Goal: Information Seeking & Learning: Understand process/instructions

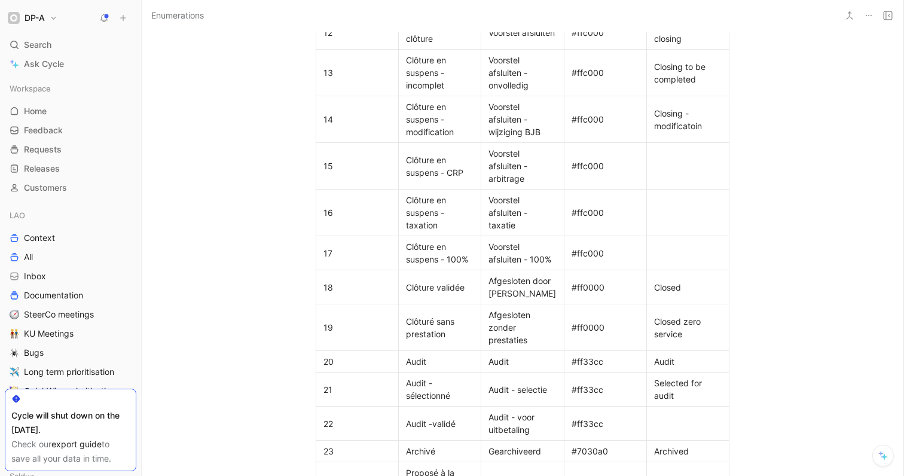
scroll to position [1051, 0]
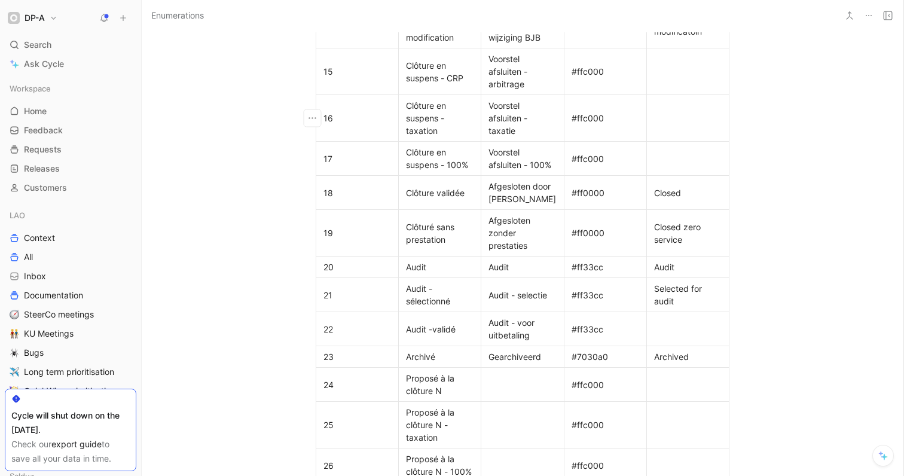
click at [421, 115] on div "Clôture en suspens - taxation" at bounding box center [440, 118] width 68 height 38
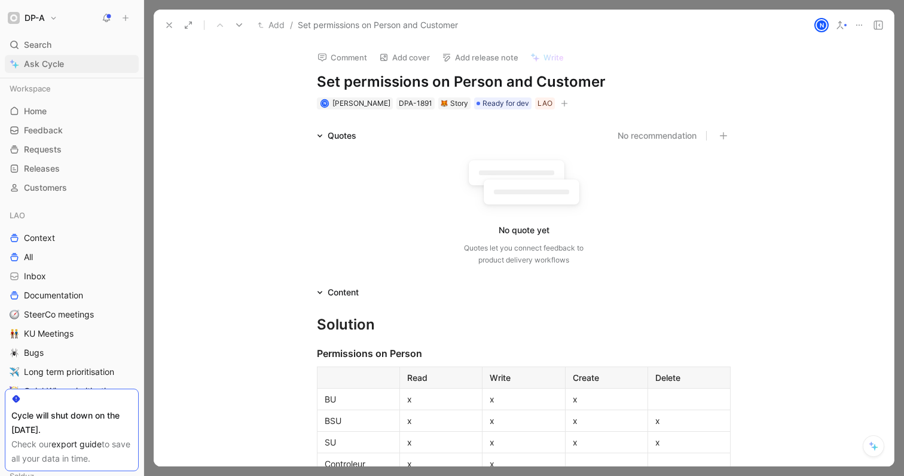
scroll to position [518, 0]
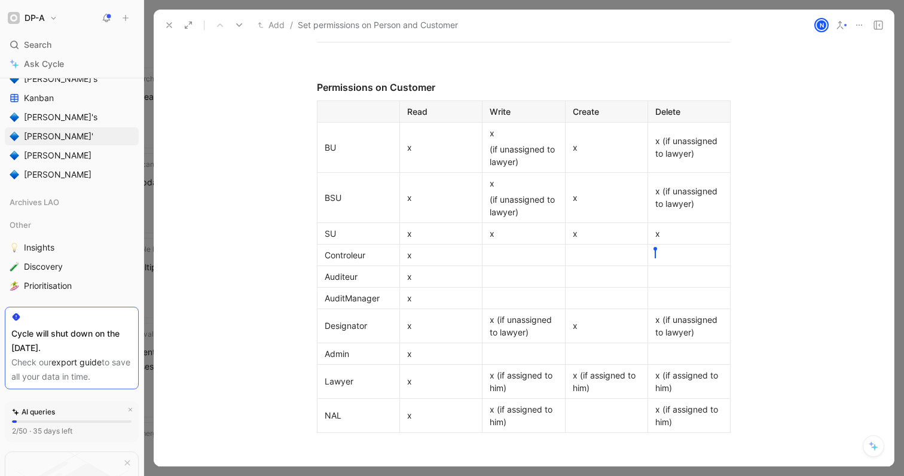
click at [169, 28] on icon at bounding box center [169, 25] width 10 height 10
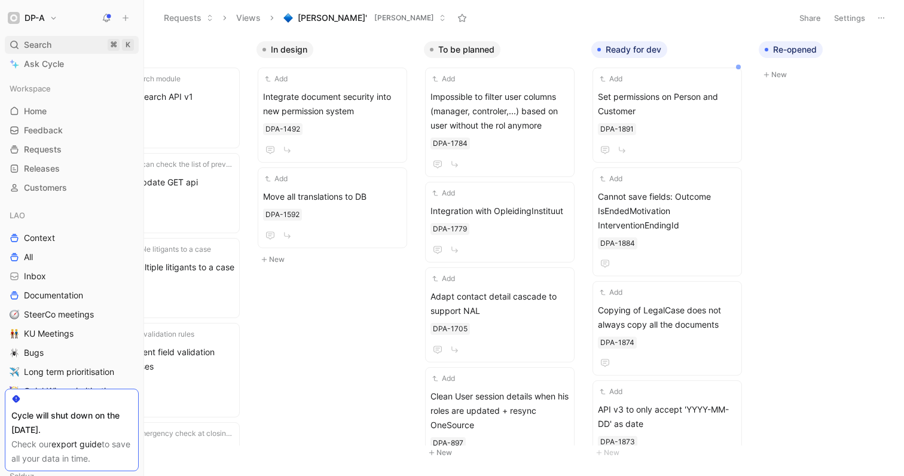
click at [46, 46] on span "Search" at bounding box center [38, 45] width 28 height 14
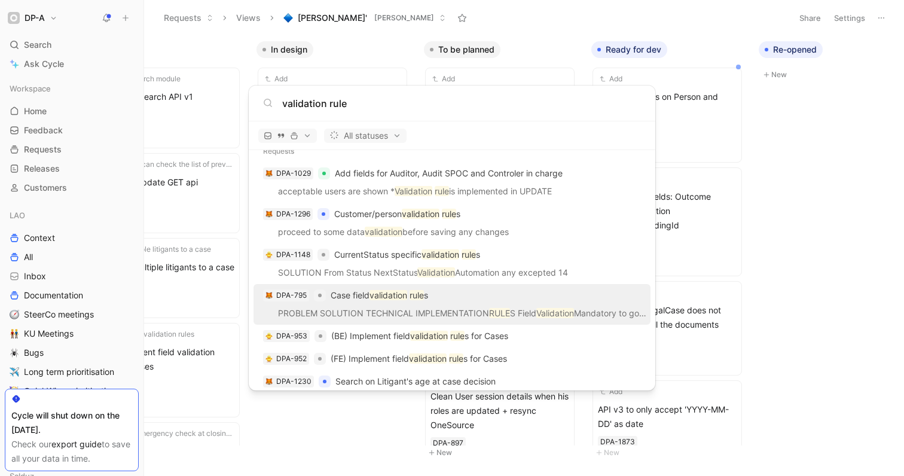
scroll to position [135, 0]
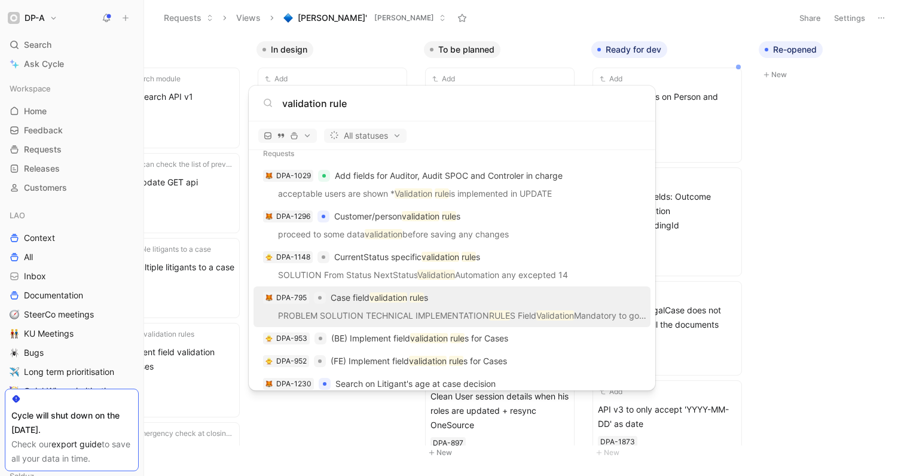
type input "validation rule"
click at [407, 300] on mark "validation" at bounding box center [388, 297] width 38 height 10
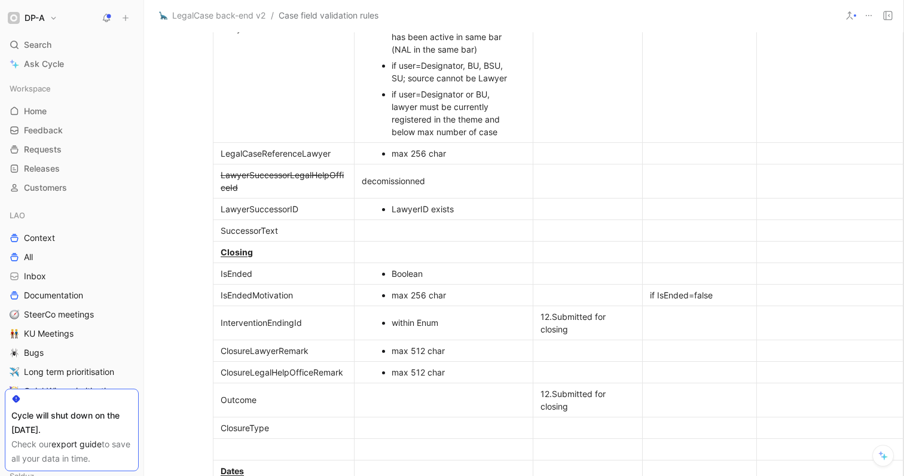
scroll to position [2399, 107]
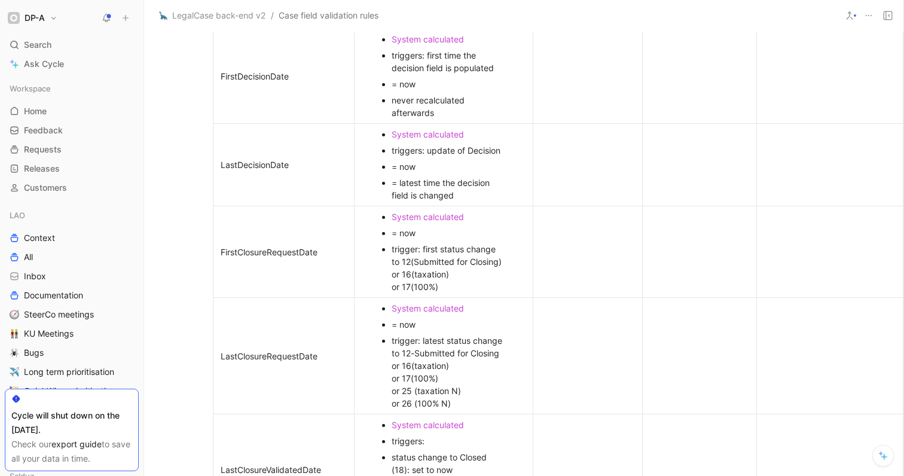
click at [459, 281] on div "trigger: first status change to 12(Submitted for Closing) or 16(taxation) or 17…" at bounding box center [450, 268] width 116 height 50
click at [501, 262] on ul "System calculated = now trigger: first status change to 12(Submitted for Closin…" at bounding box center [443, 252] width 173 height 86
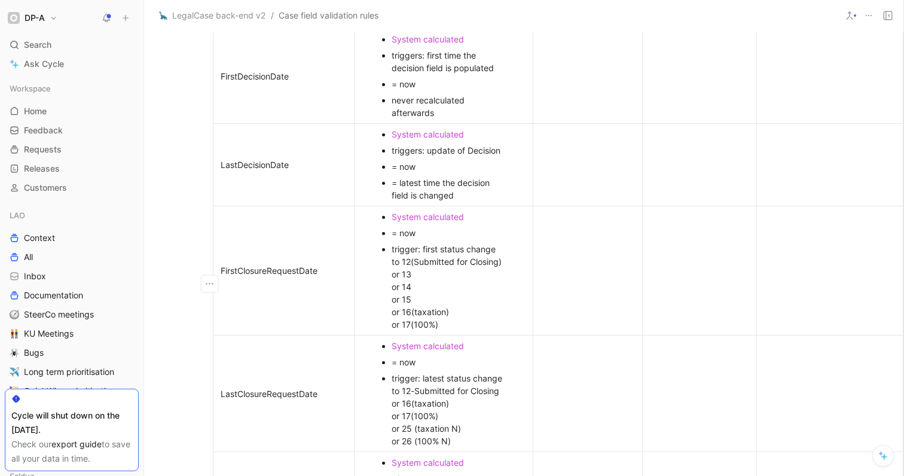
click at [439, 325] on div "trigger: first status change to 12(Submitted for Closing) or 13 or 14 or 15 or …" at bounding box center [450, 287] width 116 height 88
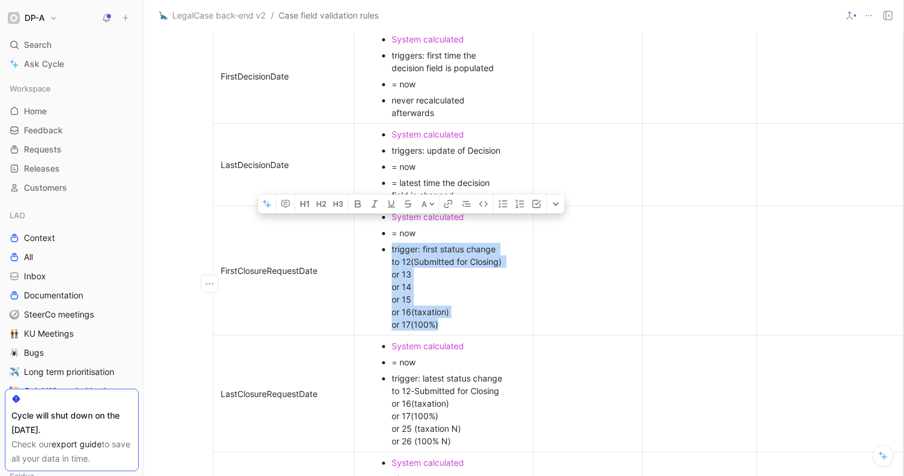
drag, startPoint x: 441, startPoint y: 323, endPoint x: 371, endPoint y: 250, distance: 100.6
click at [371, 250] on ul "System calculated = now trigger: first status change to 12(Submitted for Closin…" at bounding box center [443, 271] width 173 height 124
click at [429, 207] on icon at bounding box center [432, 204] width 6 height 6
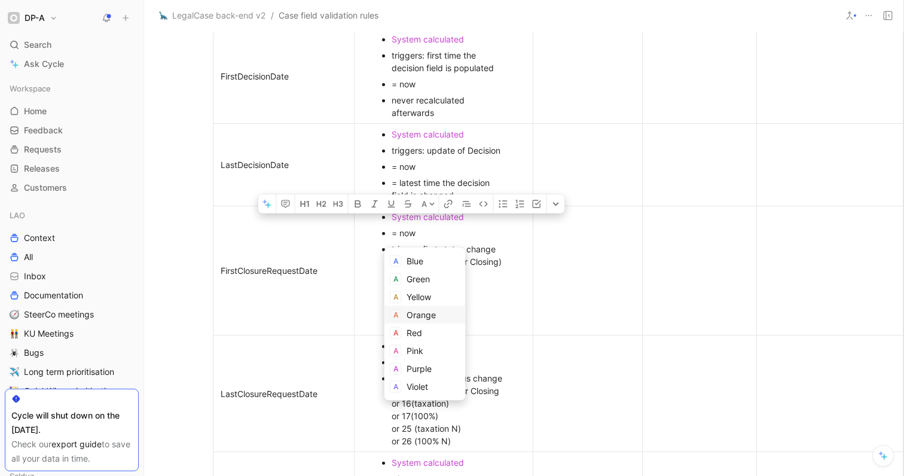
click at [421, 316] on span "Orange" at bounding box center [421, 315] width 29 height 10
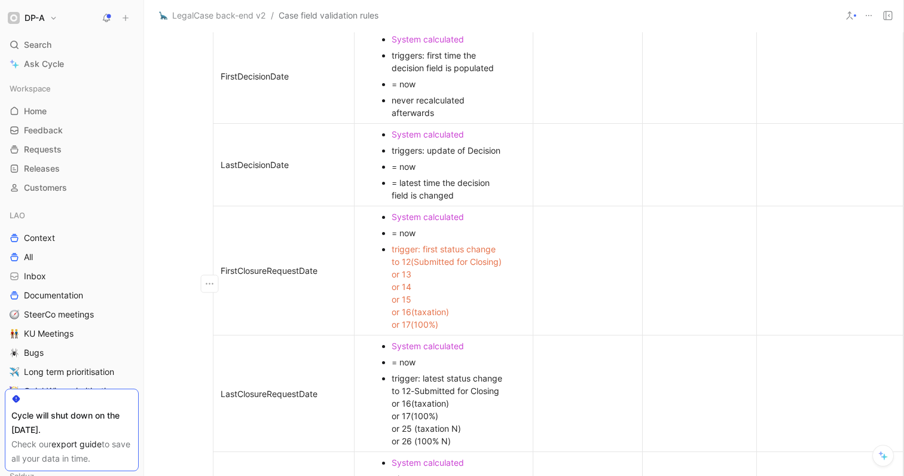
click at [499, 297] on div "trigger: first status change to 12(Submitted for Closing) or 13 or 14 or 15 or …" at bounding box center [450, 287] width 116 height 88
click at [298, 305] on td "FirstClosureRequestDate" at bounding box center [283, 270] width 141 height 129
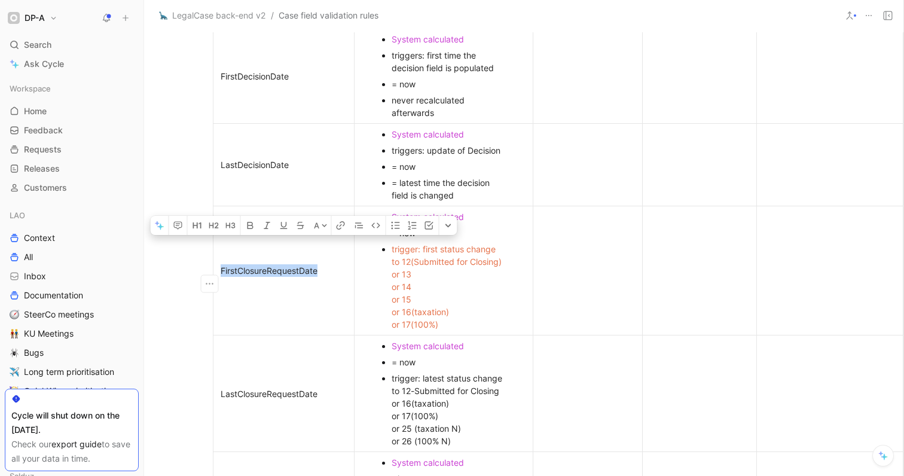
drag, startPoint x: 316, startPoint y: 271, endPoint x: 216, endPoint y: 268, distance: 100.5
click at [221, 268] on div "FirstClosureRequestDate" at bounding box center [284, 270] width 126 height 13
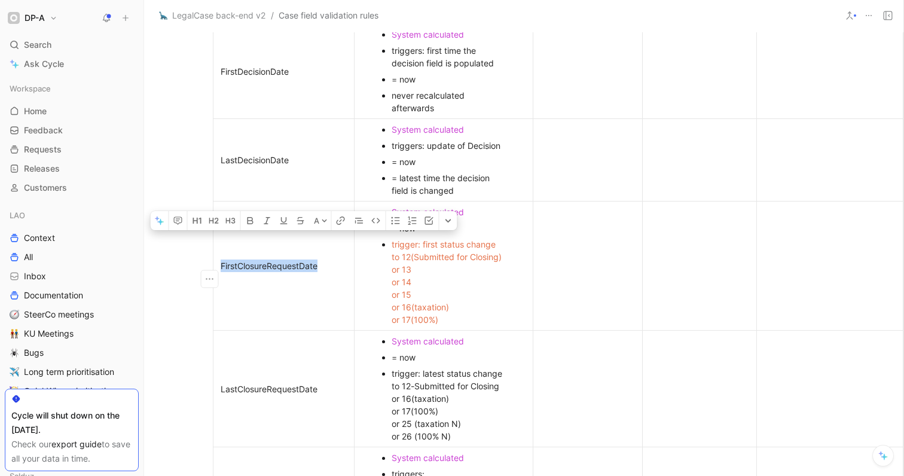
scroll to position [2416, 107]
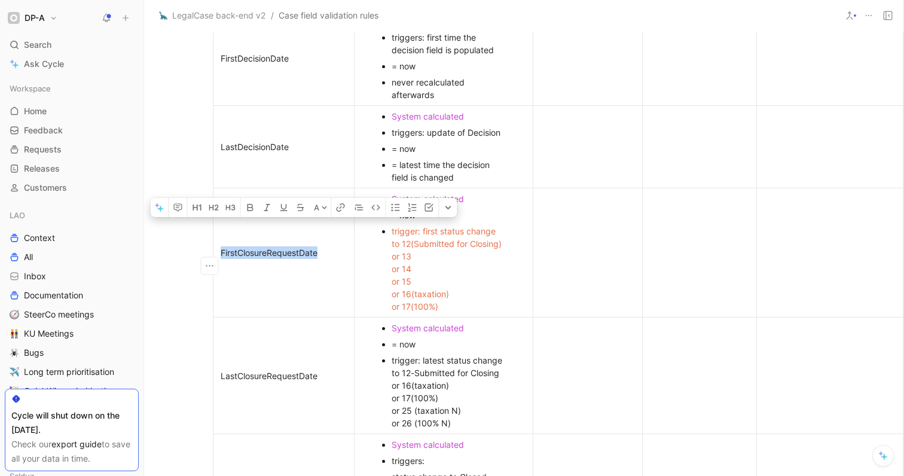
click at [341, 252] on p "FirstClosureRequestDate" at bounding box center [284, 253] width 136 height 16
drag, startPoint x: 320, startPoint y: 253, endPoint x: 250, endPoint y: 262, distance: 71.1
click at [221, 251] on div "FirstClosureRequestDate" at bounding box center [284, 252] width 126 height 13
copy div "FirstClosureRequestDate"
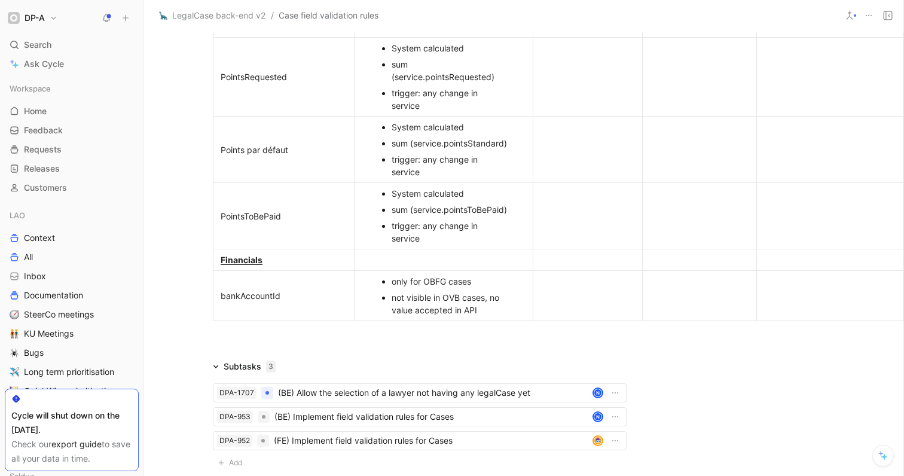
scroll to position [7329, 107]
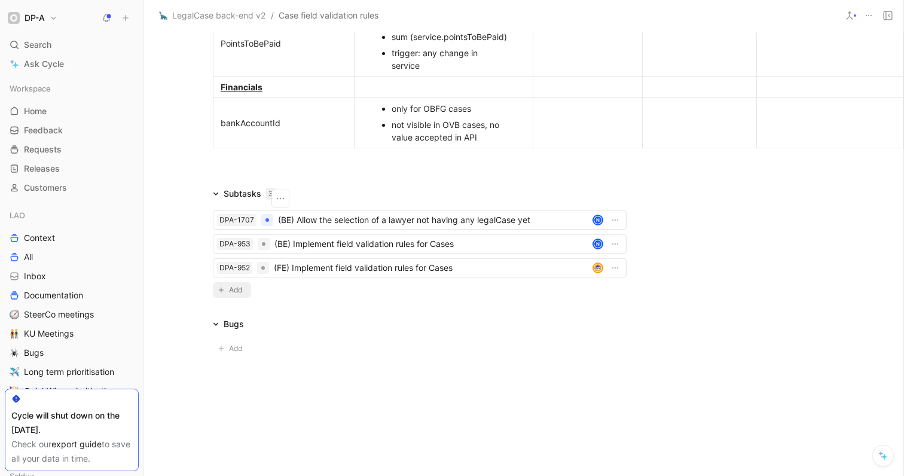
click at [230, 284] on span "Add" at bounding box center [237, 290] width 17 height 12
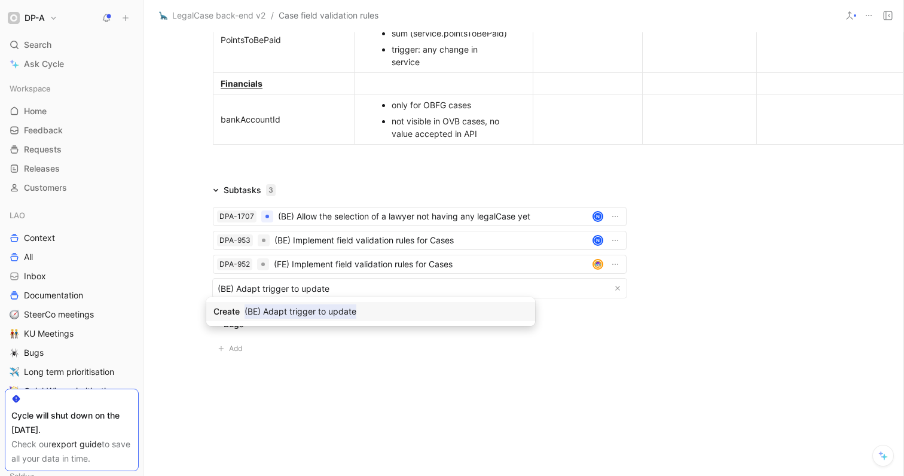
type input "(BE) Adapt trigger to update FirstClosureRequestDate"
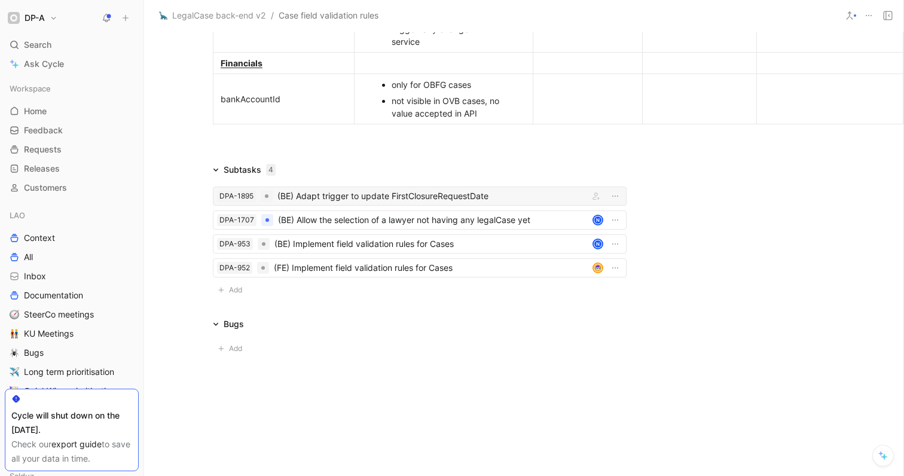
click at [420, 203] on div "(BE) Adapt trigger to update FirstClosureRequestDate" at bounding box center [430, 196] width 307 height 14
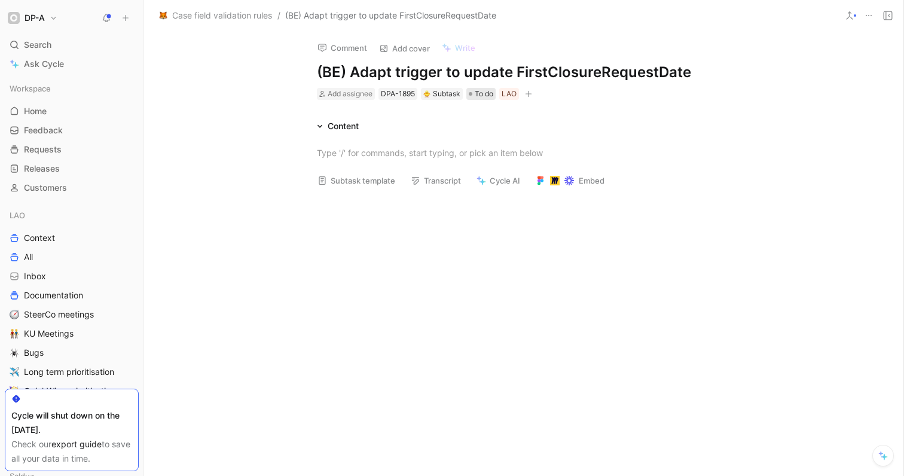
click at [476, 95] on span "To do" at bounding box center [484, 94] width 19 height 12
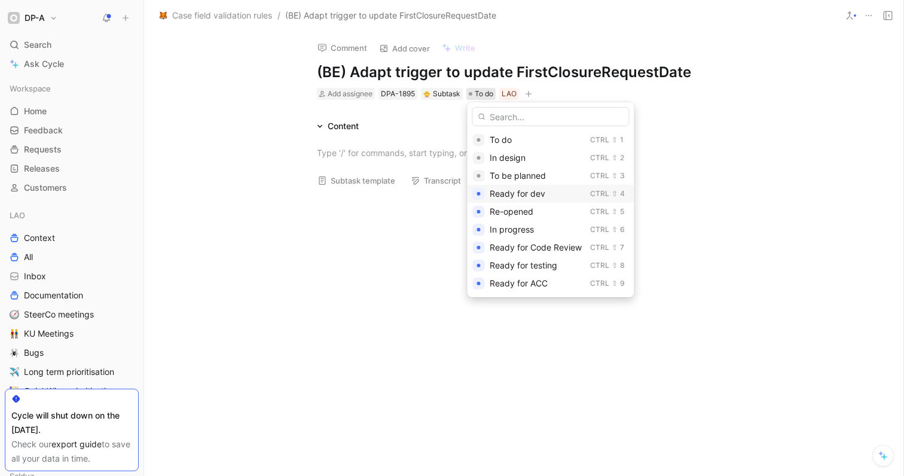
click at [529, 196] on span "Ready for dev" at bounding box center [518, 193] width 56 height 10
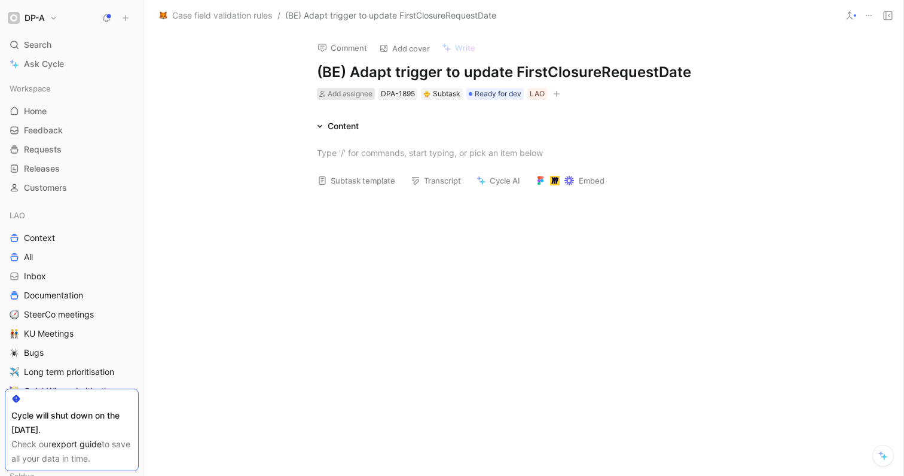
click at [351, 93] on span "Add assignee" at bounding box center [350, 93] width 45 height 9
type input "nico"
click at [377, 144] on span "las Gielen" at bounding box center [377, 140] width 37 height 10
click at [353, 151] on div at bounding box center [524, 152] width 414 height 13
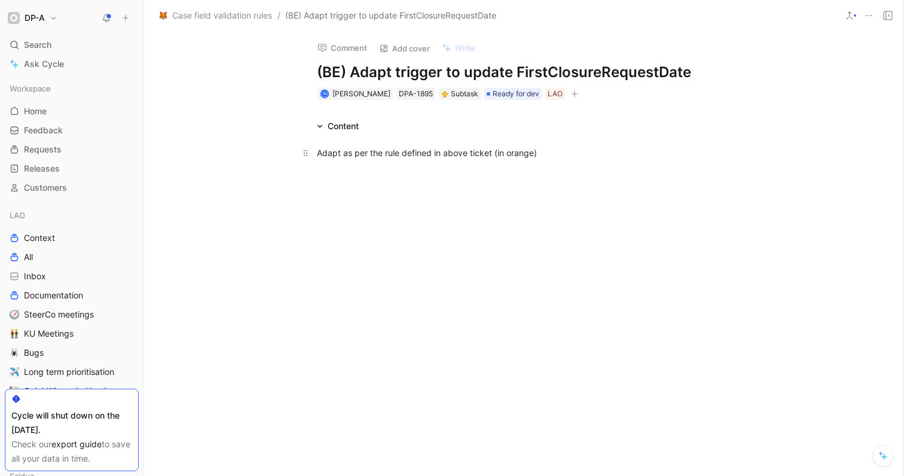
click at [318, 157] on div "Adapt as per the rule defined in above ticket (in orange)" at bounding box center [524, 152] width 414 height 13
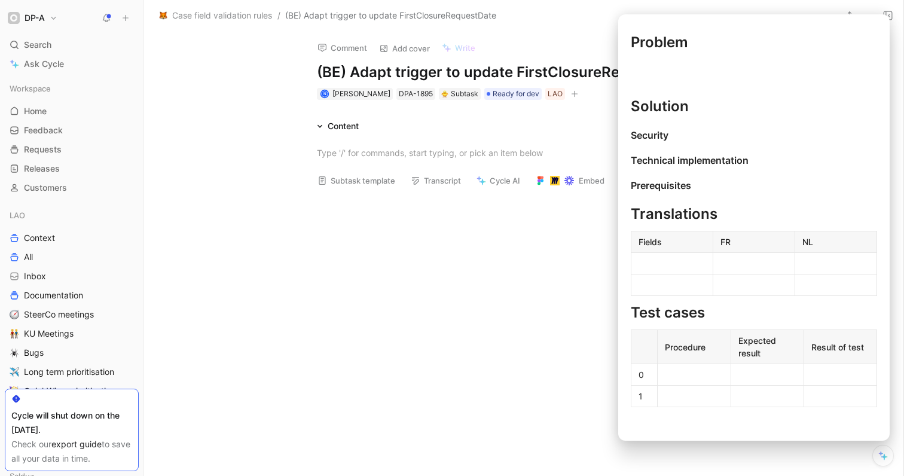
click at [356, 184] on button "Subtask template" at bounding box center [356, 180] width 88 height 17
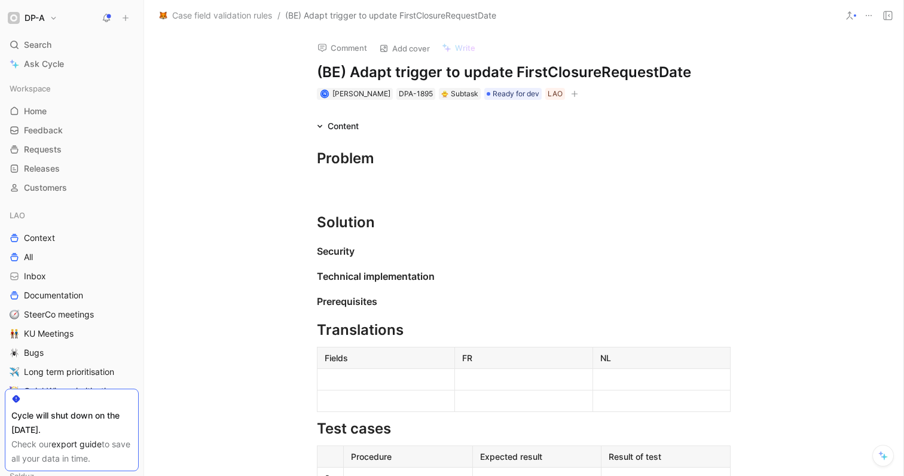
click at [351, 195] on div "Problem Solution Security Technical implementation Prerequisites Translations F…" at bounding box center [523, 337] width 759 height 408
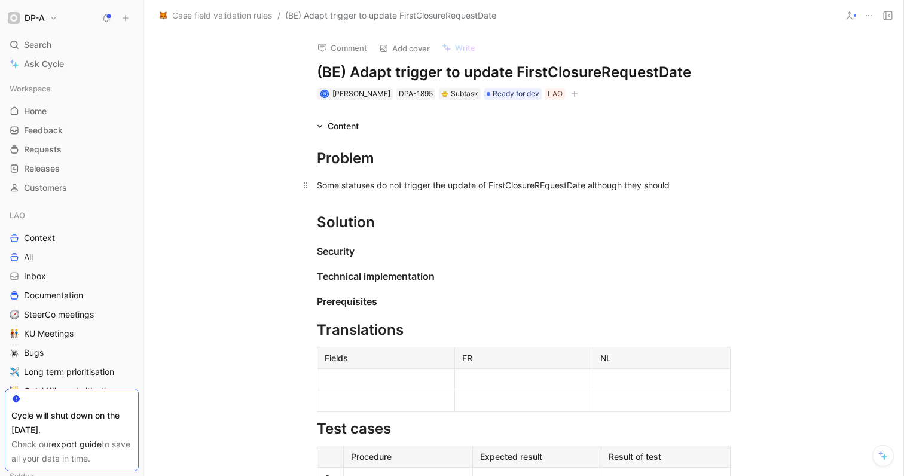
click at [544, 186] on div "Some statuses do not trigger the update of FirstClosureREquestDate although the…" at bounding box center [524, 185] width 414 height 13
click at [688, 190] on div "Some statuses do not trigger the update of FirstClosureRequestDate although the…" at bounding box center [524, 185] width 414 height 13
click at [400, 237] on h1 "Solution" at bounding box center [523, 217] width 459 height 42
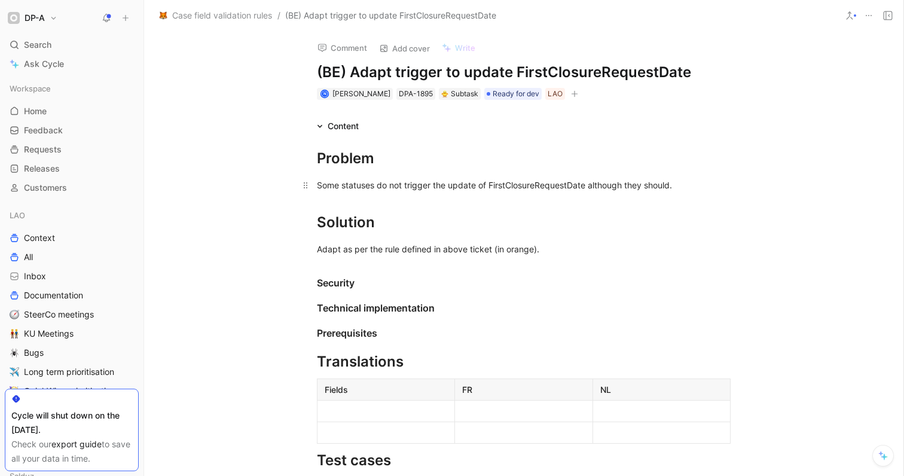
click at [676, 192] on p "Some statuses do not trigger the update of FirstClosureRequestDate although the…" at bounding box center [523, 185] width 459 height 20
click at [317, 185] on div "Some statuses do not trigger the update of FirstClosureRequestDate although the…" at bounding box center [524, 185] width 414 height 13
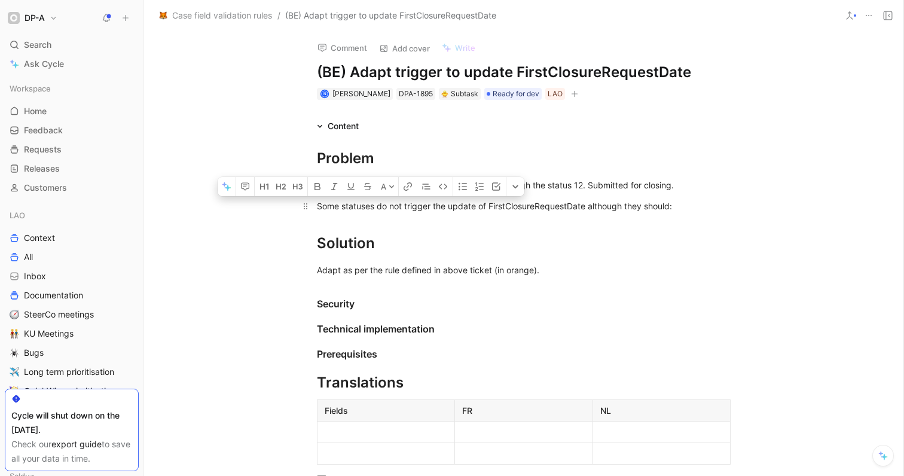
click at [429, 204] on div "Some statuses do not trigger the update of FirstClosureRequestDate although the…" at bounding box center [524, 206] width 414 height 13
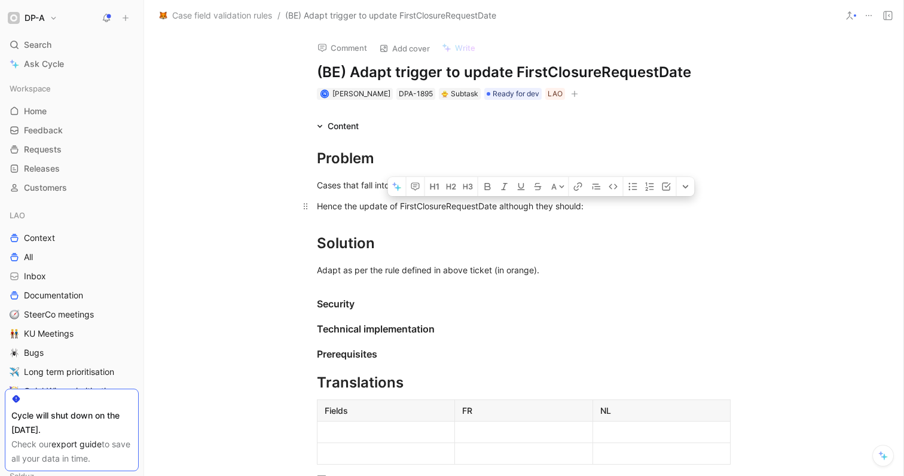
drag, startPoint x: 591, startPoint y: 204, endPoint x: 498, endPoint y: 204, distance: 92.7
click at [498, 204] on div "Hence the update of FirstClosureRequestDate although they should:" at bounding box center [524, 206] width 414 height 13
click at [587, 185] on div "Cases that fall into 100% or taxation do not go through the status 12. Submitte…" at bounding box center [524, 185] width 414 height 13
click at [671, 184] on div "Cases that fall into 100% or taxation do not go through the status 12(Submitted…" at bounding box center [524, 185] width 414 height 13
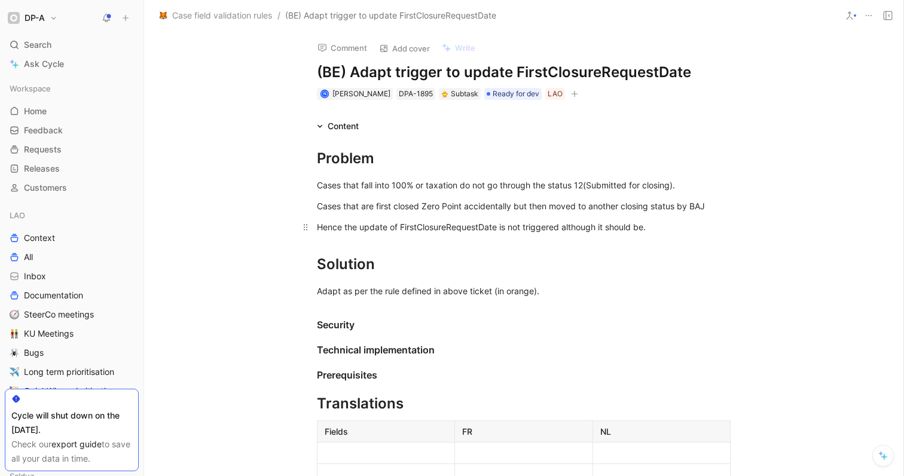
drag, startPoint x: 528, startPoint y: 203, endPoint x: 546, endPoint y: 230, distance: 32.8
click at [528, 203] on div "Cases that are first closed Zero Point accidentally but then moved to another c…" at bounding box center [524, 206] width 414 height 13
click at [725, 206] on div "Cases that are first closed Zero Point accidentally but are then moved to anoth…" at bounding box center [524, 206] width 414 height 13
click at [689, 204] on div "Cases that are first closed Zero Point accidentally but are then moved to anoth…" at bounding box center [524, 206] width 414 height 13
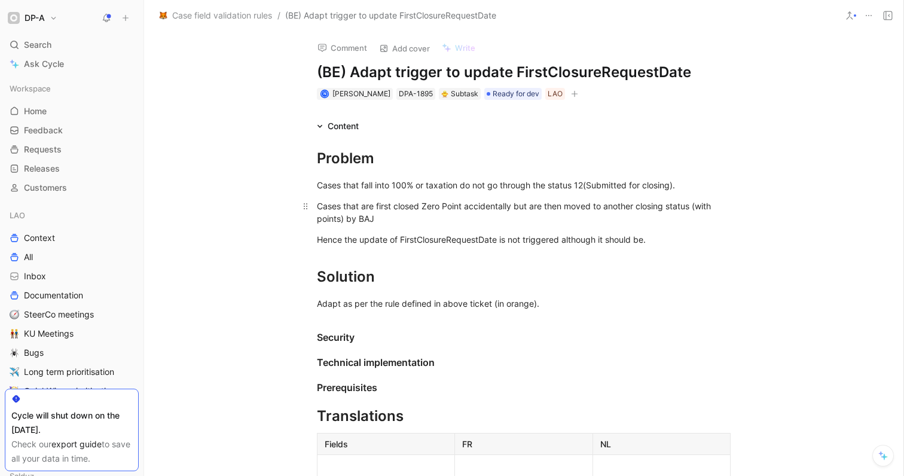
click at [396, 218] on div "Cases that are first closed Zero Point accidentally but are then moved to anoth…" at bounding box center [524, 212] width 414 height 25
click at [469, 282] on div "Solution" at bounding box center [524, 277] width 414 height 22
click at [554, 307] on div "Adapt as per the rule defined in above ticket (in orange)." at bounding box center [524, 303] width 414 height 13
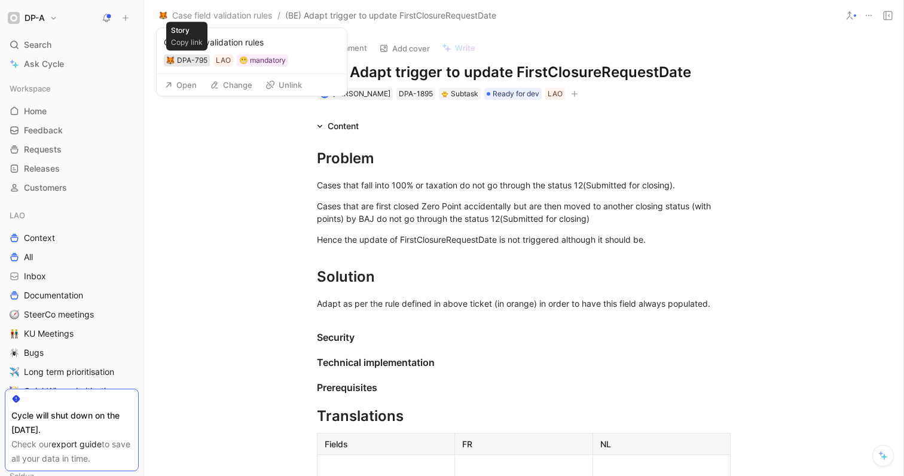
click at [198, 59] on div "DPA-795" at bounding box center [192, 60] width 30 height 12
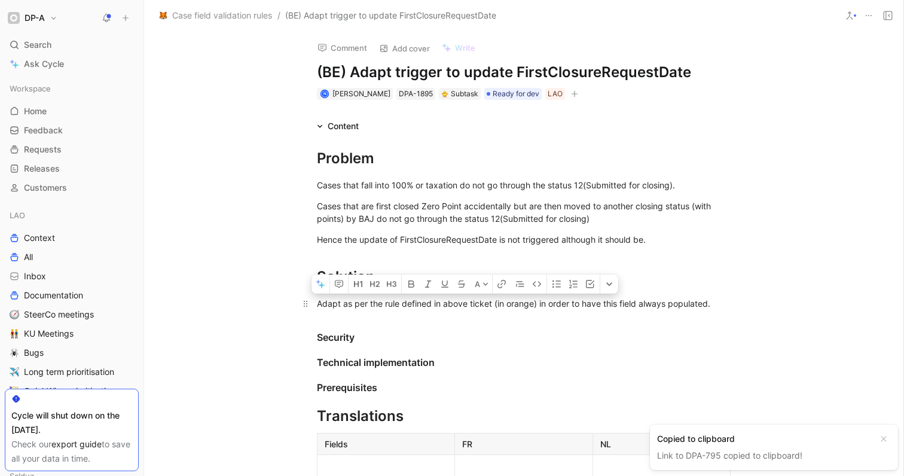
drag, startPoint x: 490, startPoint y: 303, endPoint x: 439, endPoint y: 301, distance: 50.3
click at [439, 301] on div "Adapt as per the rule defined in above ticket (in orange) in order to have this…" at bounding box center [524, 303] width 414 height 13
click at [506, 283] on icon "button" at bounding box center [502, 284] width 10 height 10
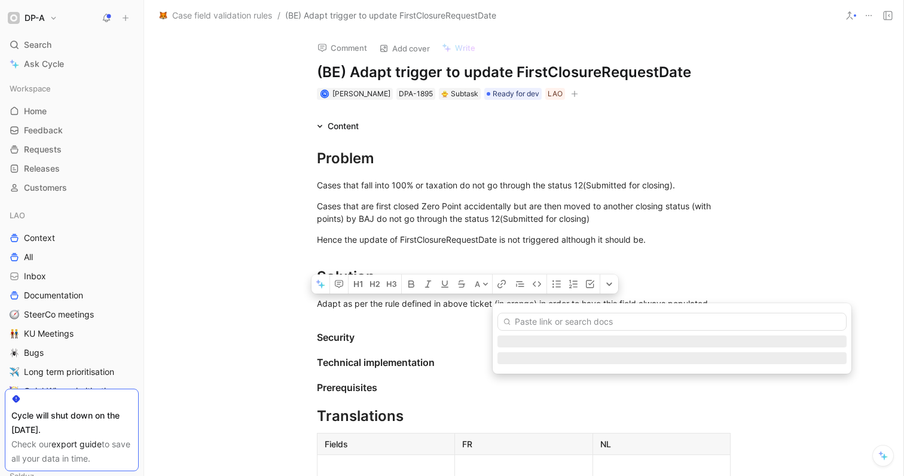
type input "[URL][DOMAIN_NAME]"
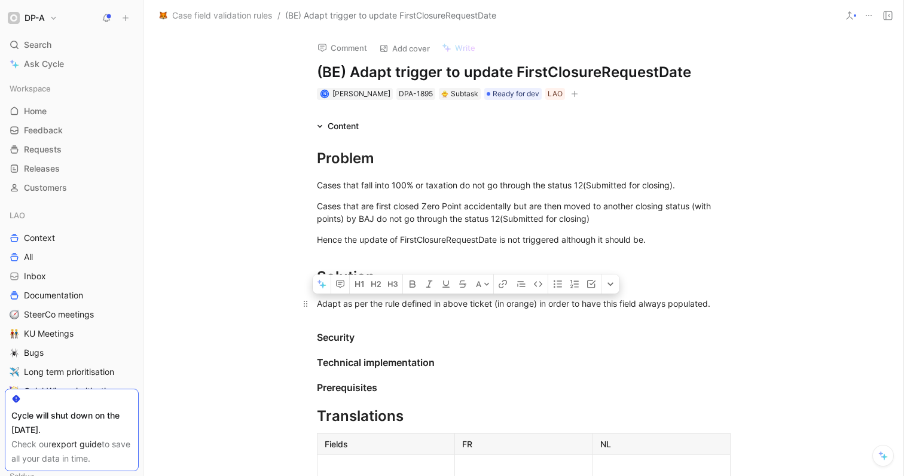
drag, startPoint x: 491, startPoint y: 307, endPoint x: 442, endPoint y: 305, distance: 49.7
click at [442, 305] on div "Adapt as per the rule defined in above ticket (in orange) in order to have this…" at bounding box center [524, 303] width 414 height 13
click at [502, 283] on icon "button" at bounding box center [503, 284] width 10 height 10
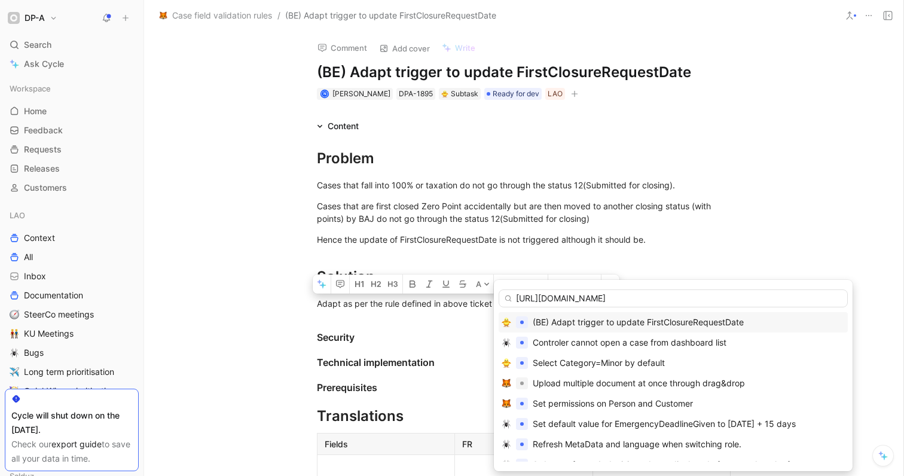
scroll to position [0, 234]
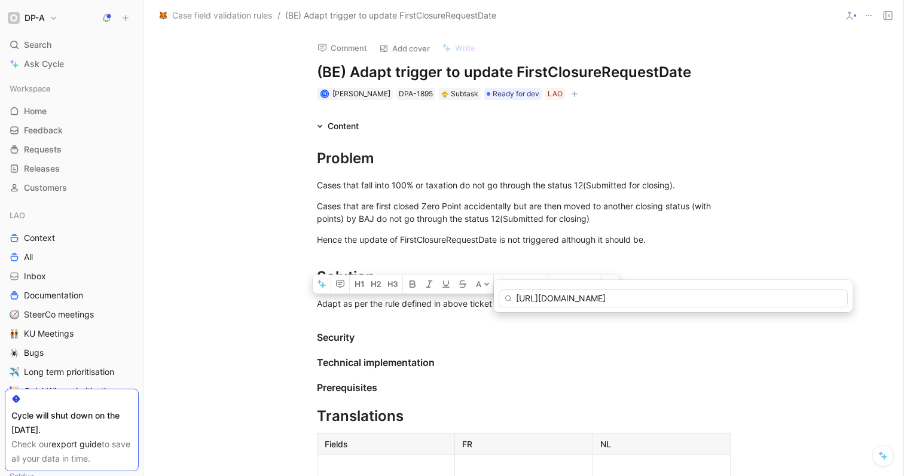
type input "[URL][DOMAIN_NAME]"
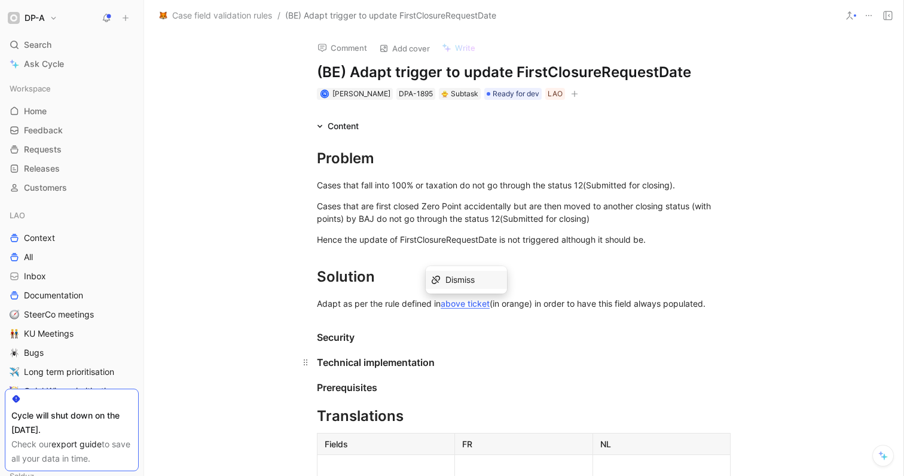
click at [474, 356] on div "Technical implementation" at bounding box center [524, 362] width 414 height 14
click at [465, 307] on link "above ticket" at bounding box center [465, 303] width 49 height 10
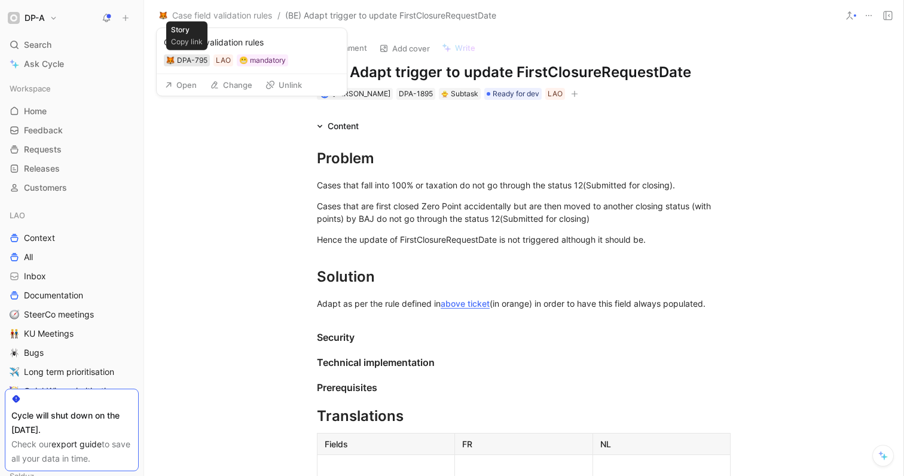
click at [184, 58] on div "DPA-795" at bounding box center [192, 60] width 30 height 12
click at [180, 83] on button "Open" at bounding box center [180, 85] width 43 height 17
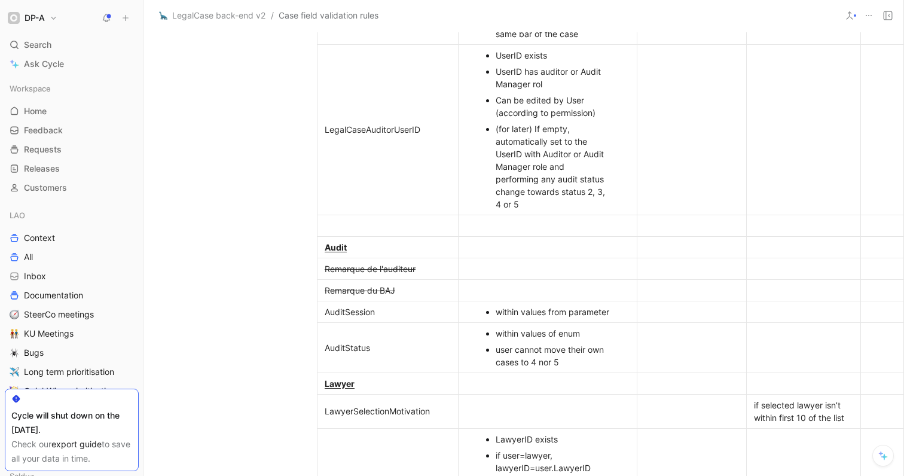
scroll to position [2418, 0]
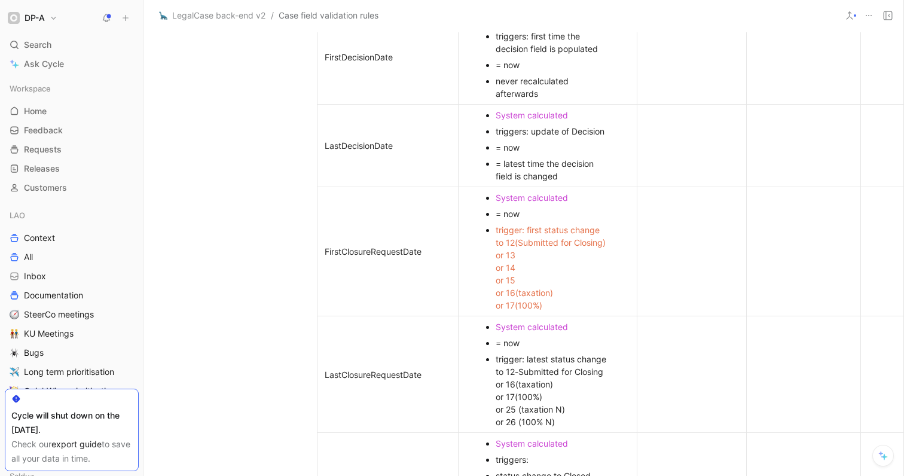
click at [546, 305] on div "trigger: first status change to 12(Submitted for Closing) or 13 or 14 or 15 or …" at bounding box center [554, 268] width 116 height 88
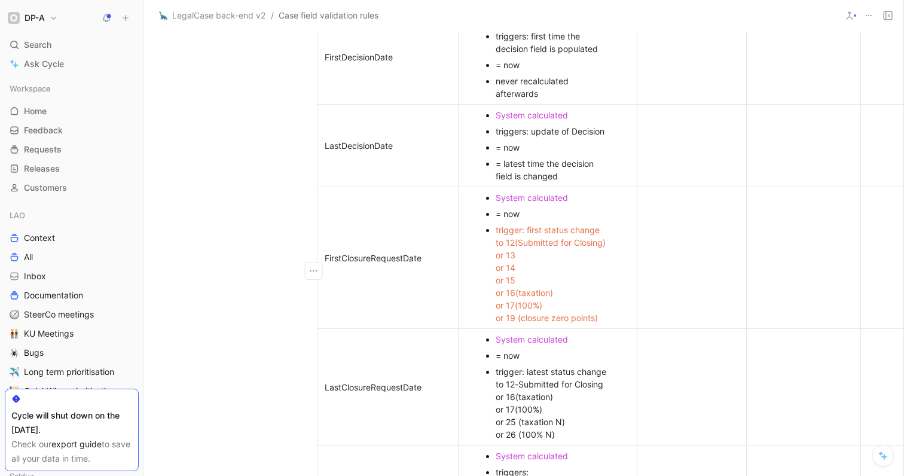
click at [383, 250] on p "FirstClosureRequestDate" at bounding box center [388, 258] width 136 height 16
